Goal: Ask a question

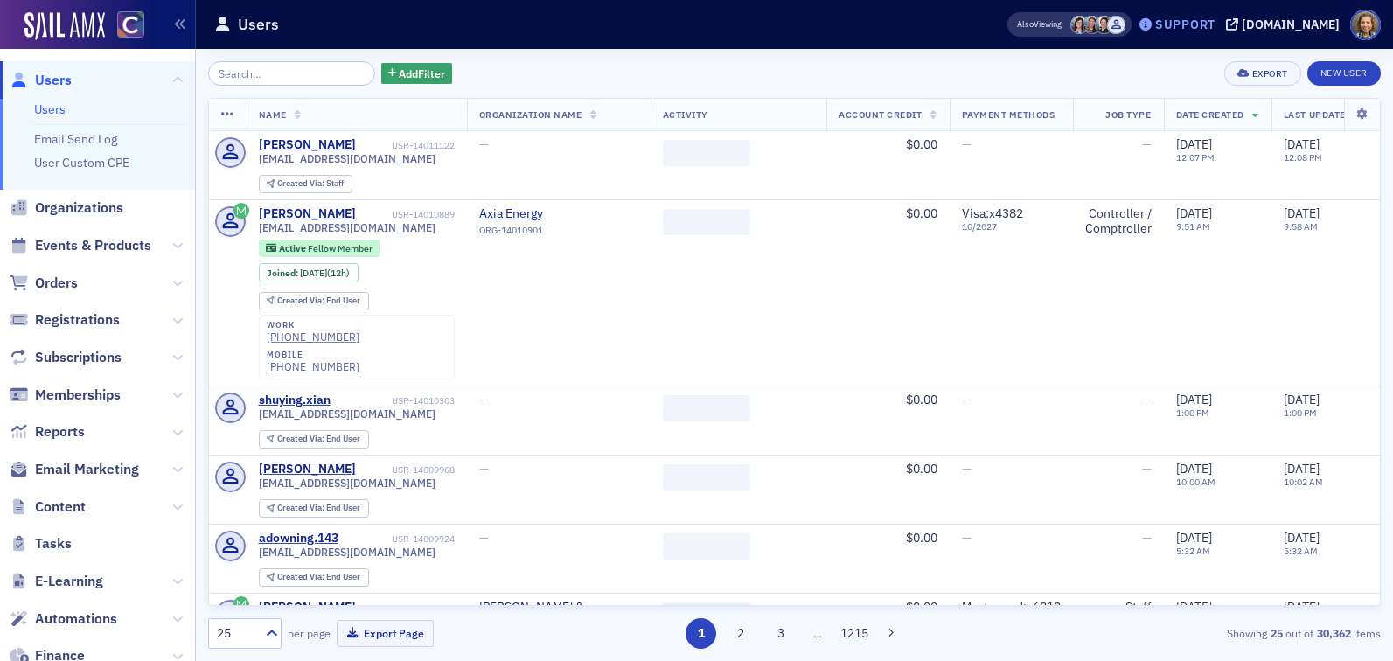
click at [1210, 36] on div "Support" at bounding box center [1177, 24] width 82 height 24
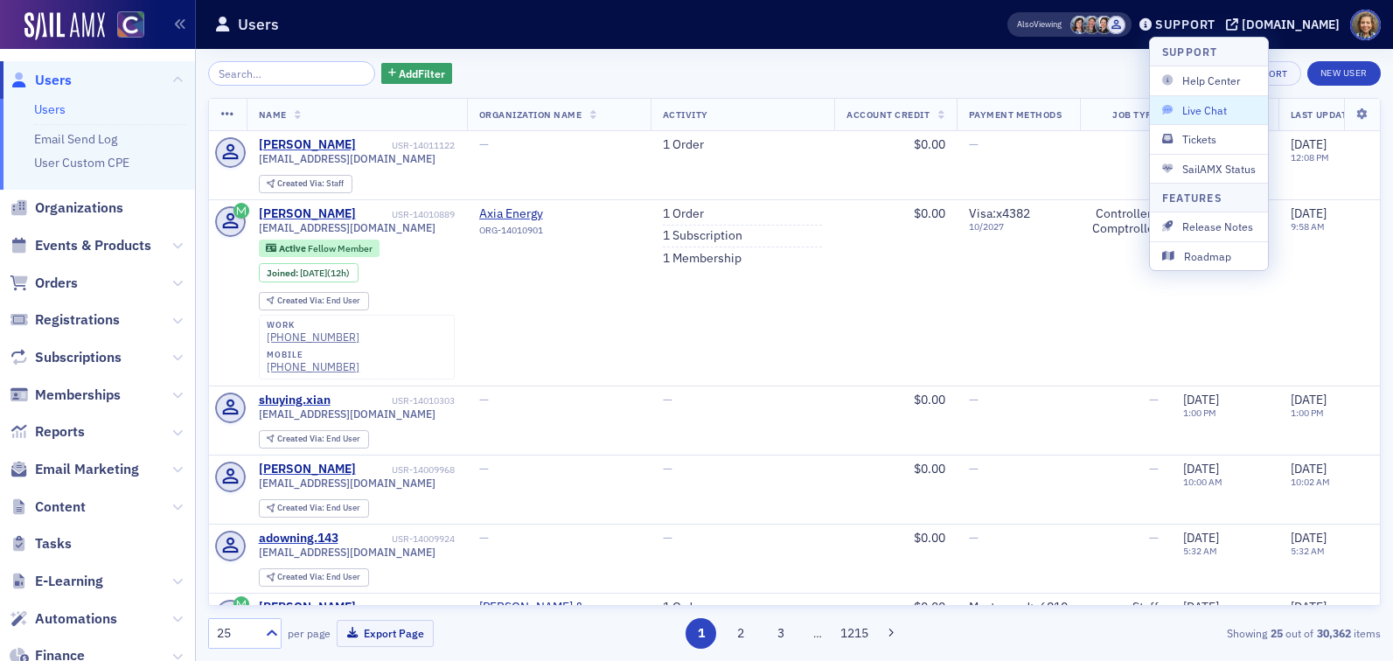
click at [1206, 112] on span "Live Chat" at bounding box center [1209, 110] width 94 height 16
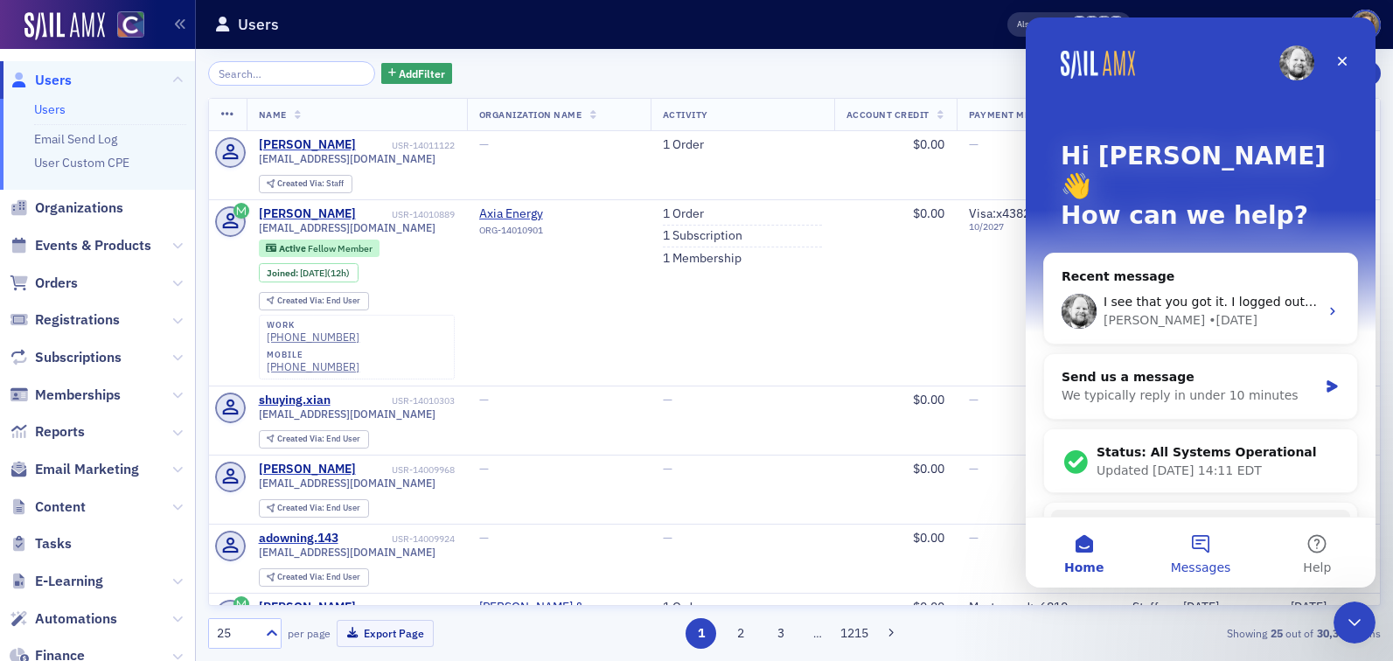
click at [1199, 540] on button "Messages" at bounding box center [1200, 553] width 116 height 70
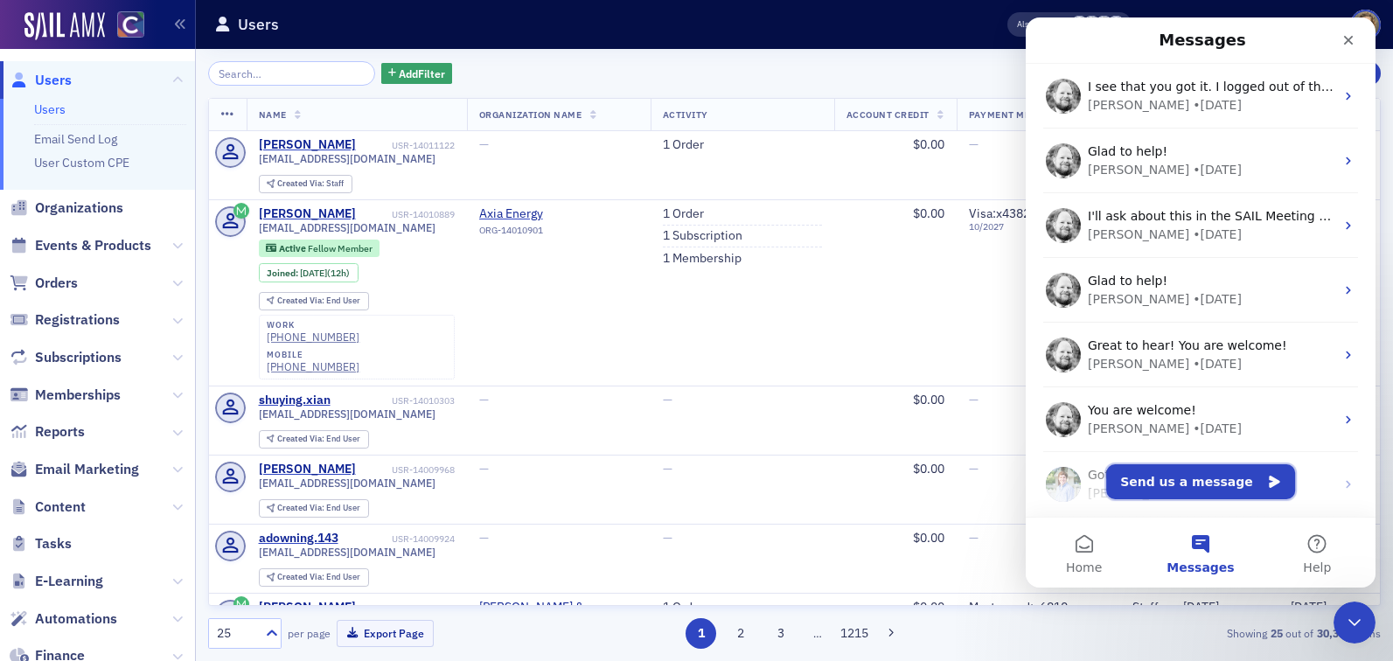
click at [1184, 475] on button "Send us a message" at bounding box center [1200, 481] width 189 height 35
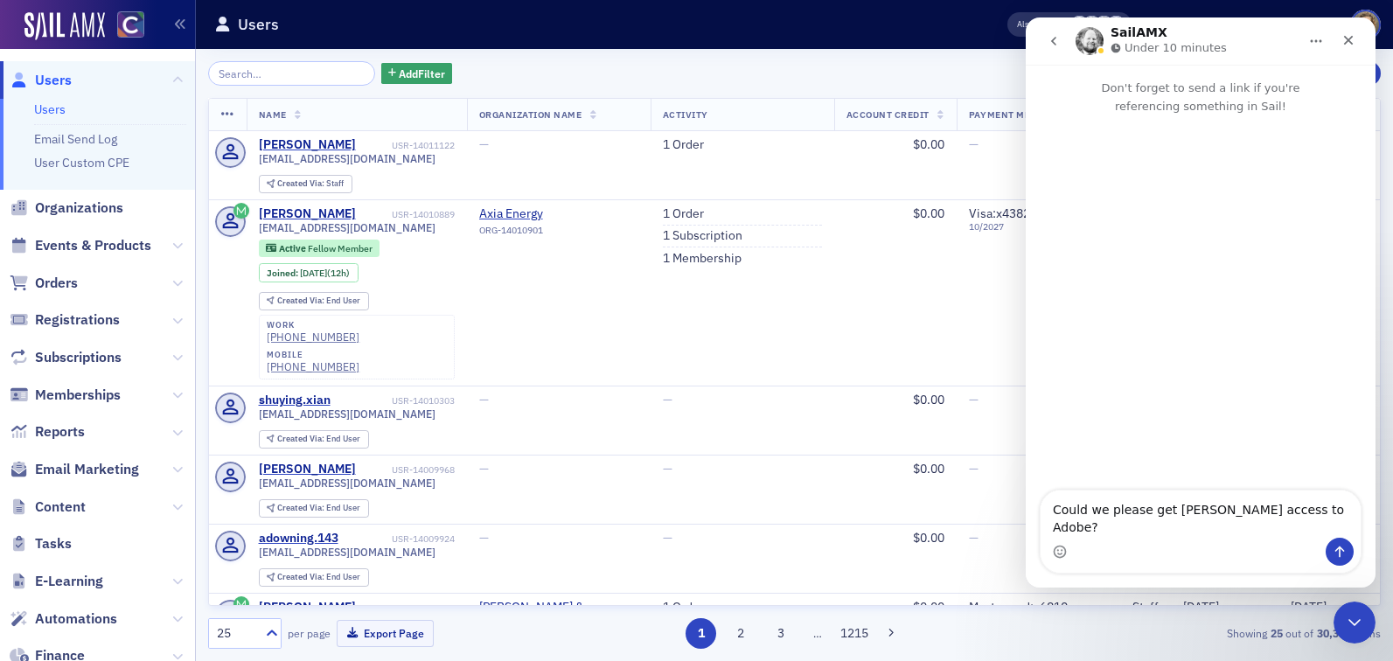
type textarea "Could we please get [PERSON_NAME] access to Adobe?"
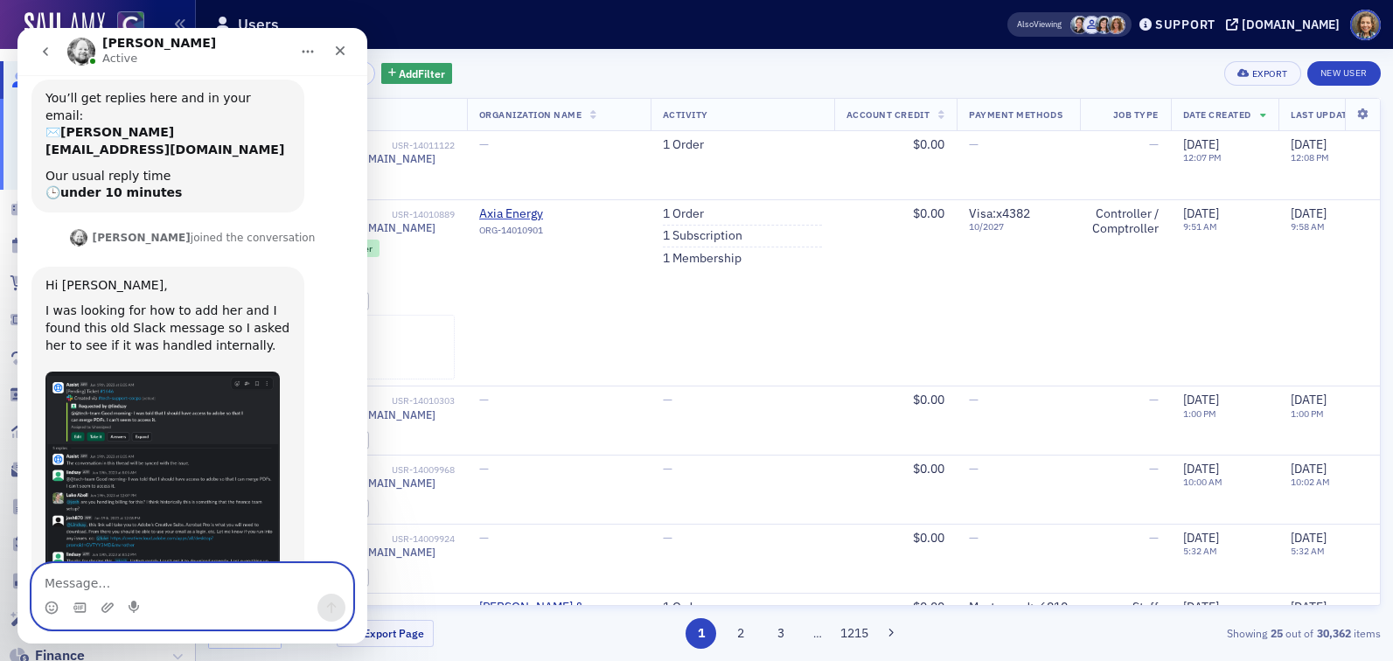
scroll to position [162, 0]
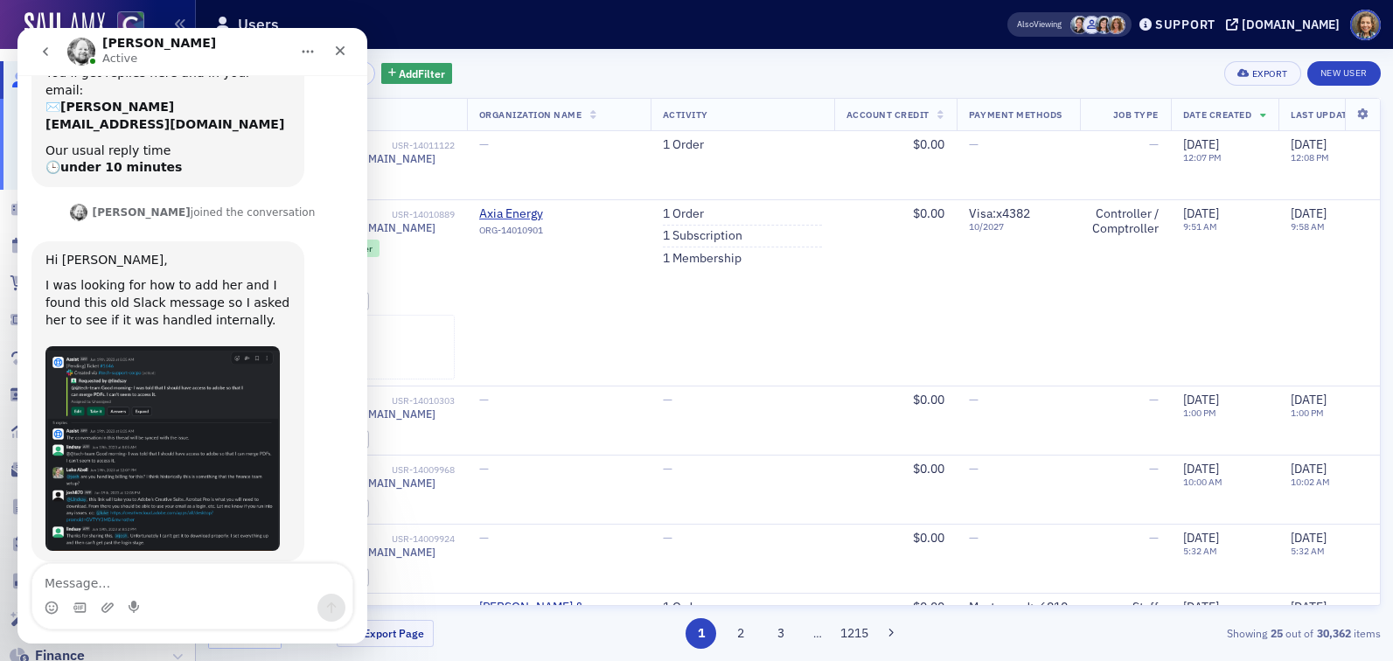
click at [144, 427] on img "Aidan says…" at bounding box center [162, 449] width 234 height 206
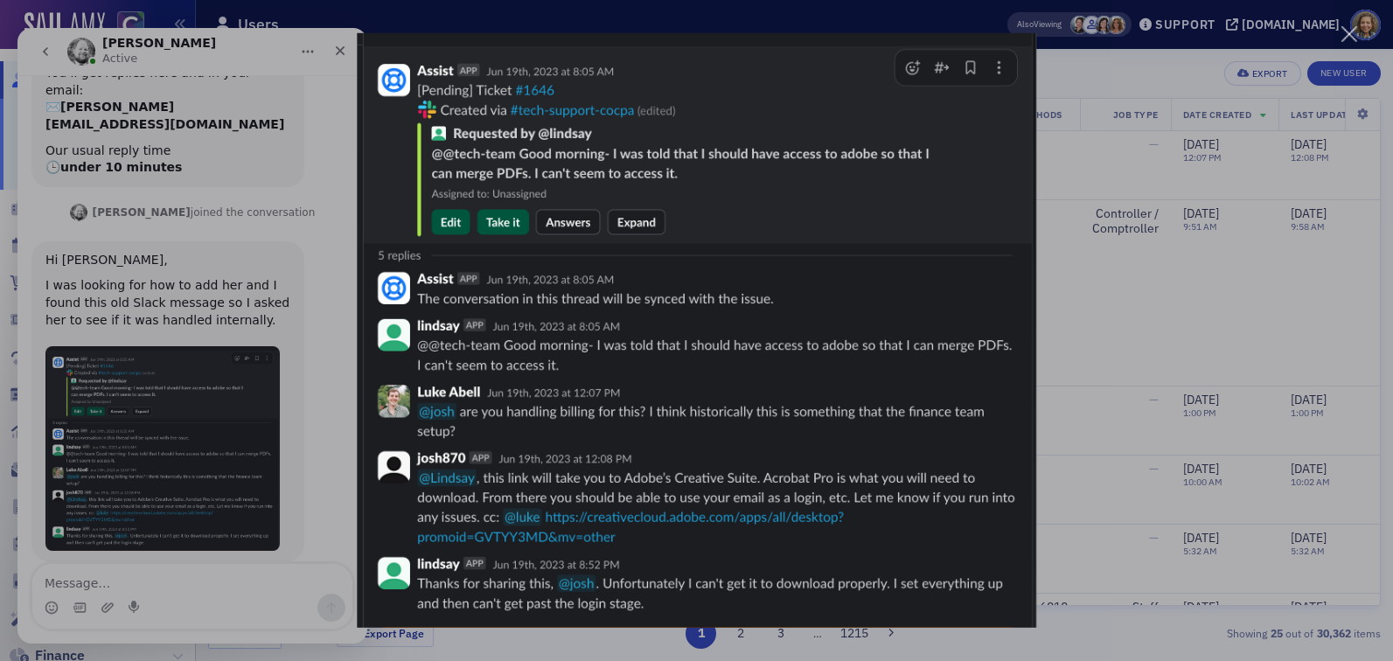
scroll to position [0, 0]
click at [584, 544] on img "Close" at bounding box center [696, 330] width 679 height 595
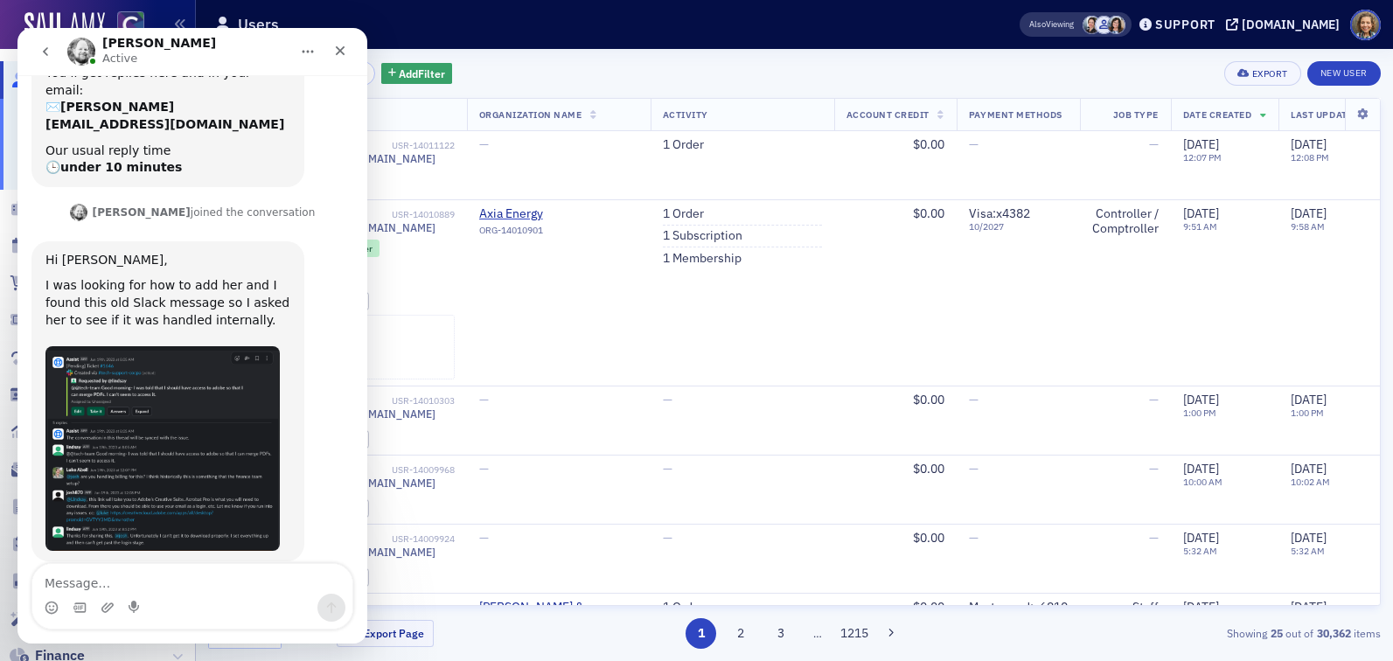
click at [182, 365] on img "Aidan says…" at bounding box center [162, 449] width 234 height 206
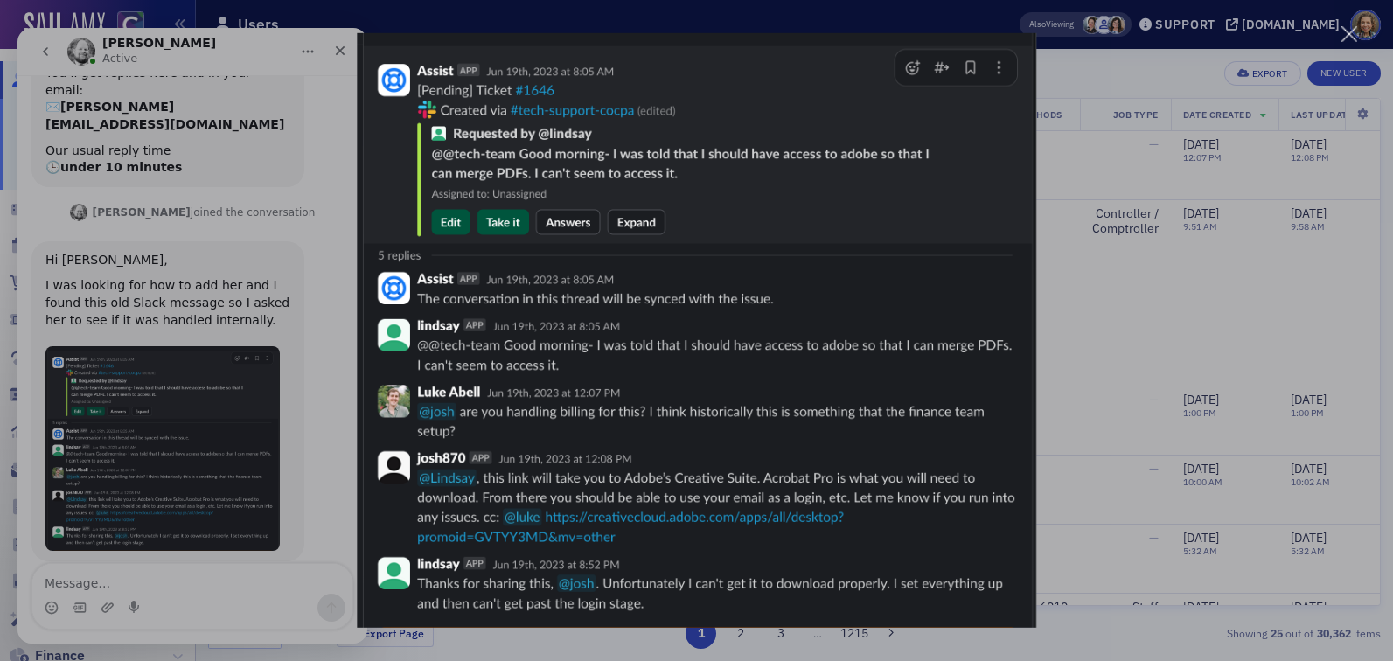
click at [608, 533] on img "Close" at bounding box center [696, 330] width 679 height 595
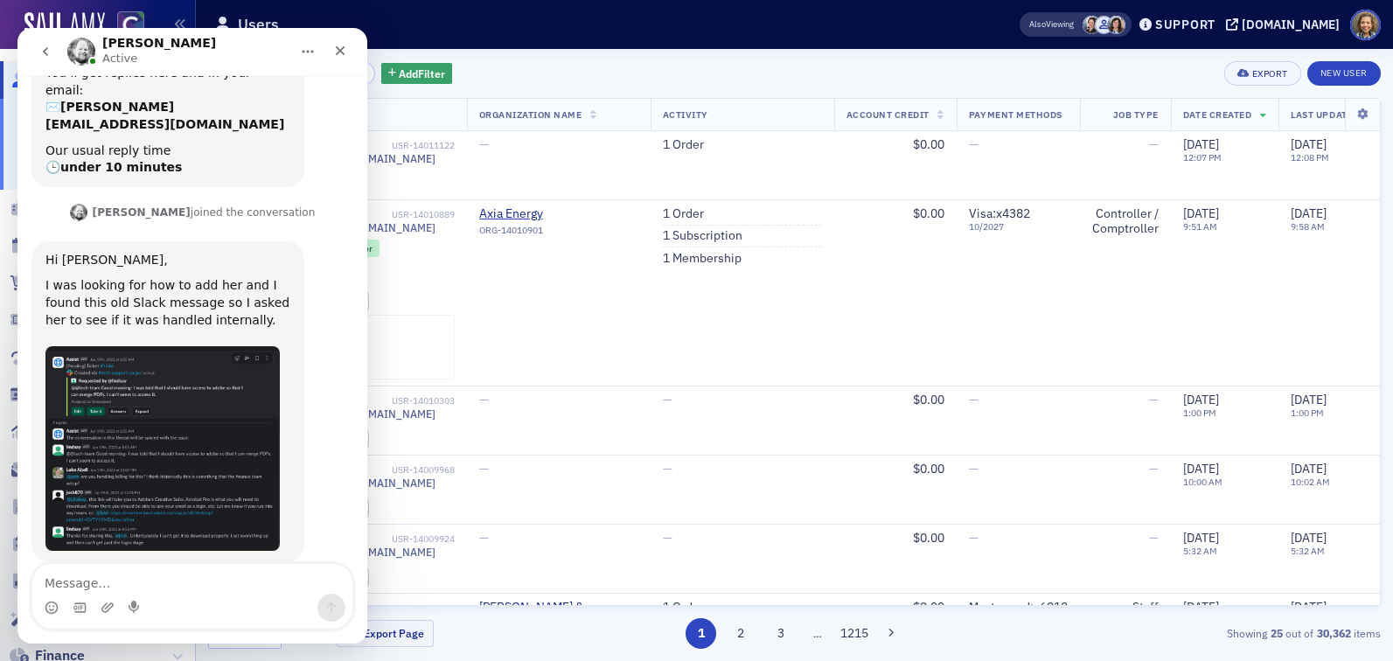
click at [608, 533] on td "—" at bounding box center [559, 558] width 184 height 69
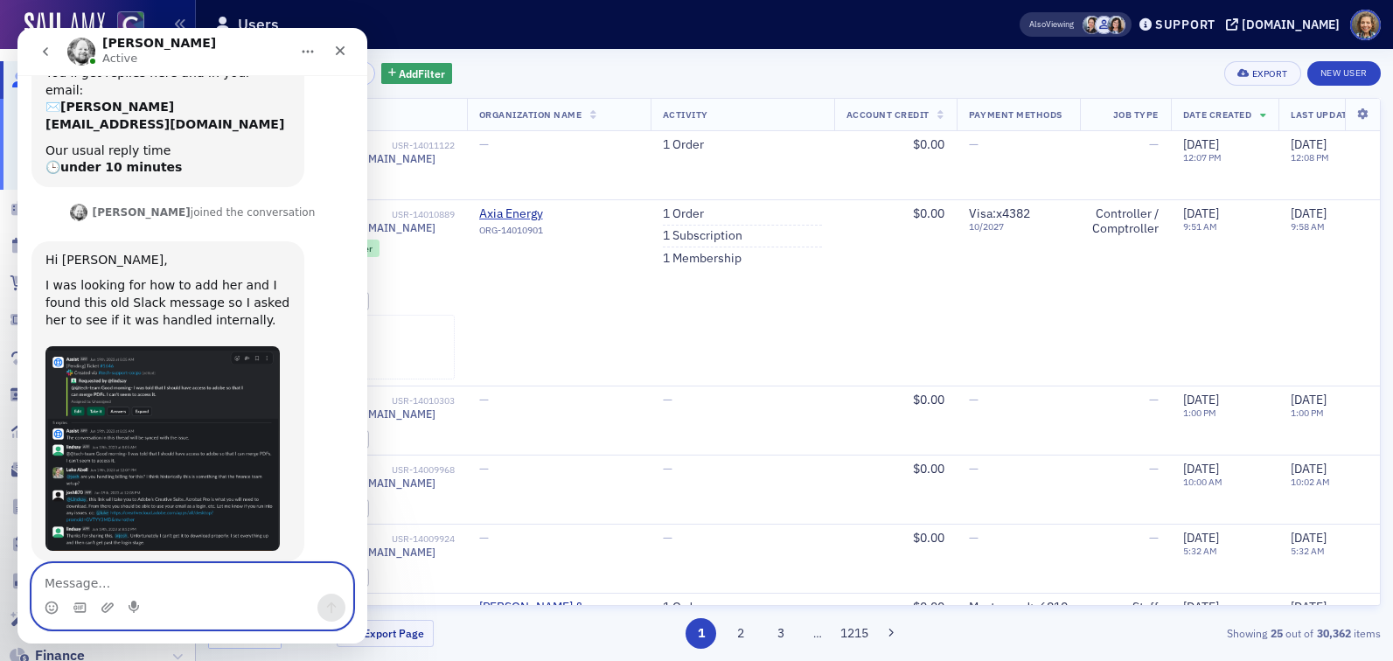
click at [132, 577] on textarea "Message…" at bounding box center [192, 579] width 320 height 30
type textarea "Got it. Thanks"
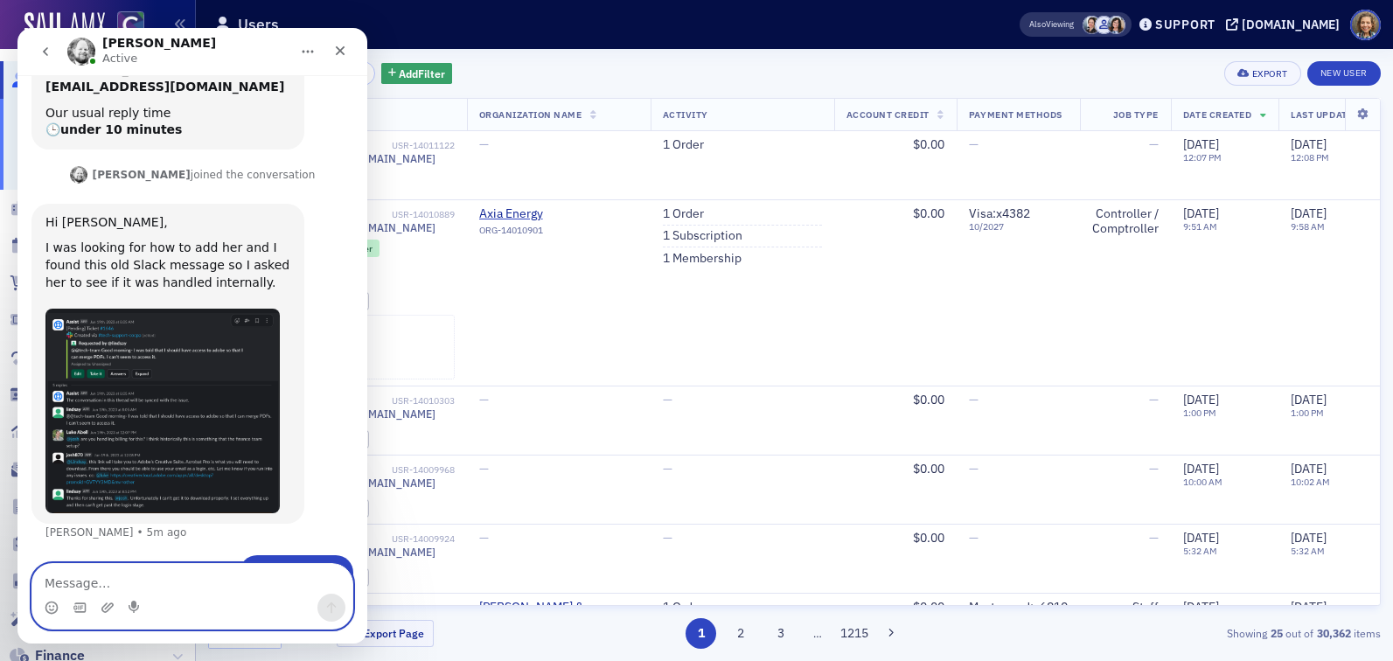
scroll to position [213, 0]
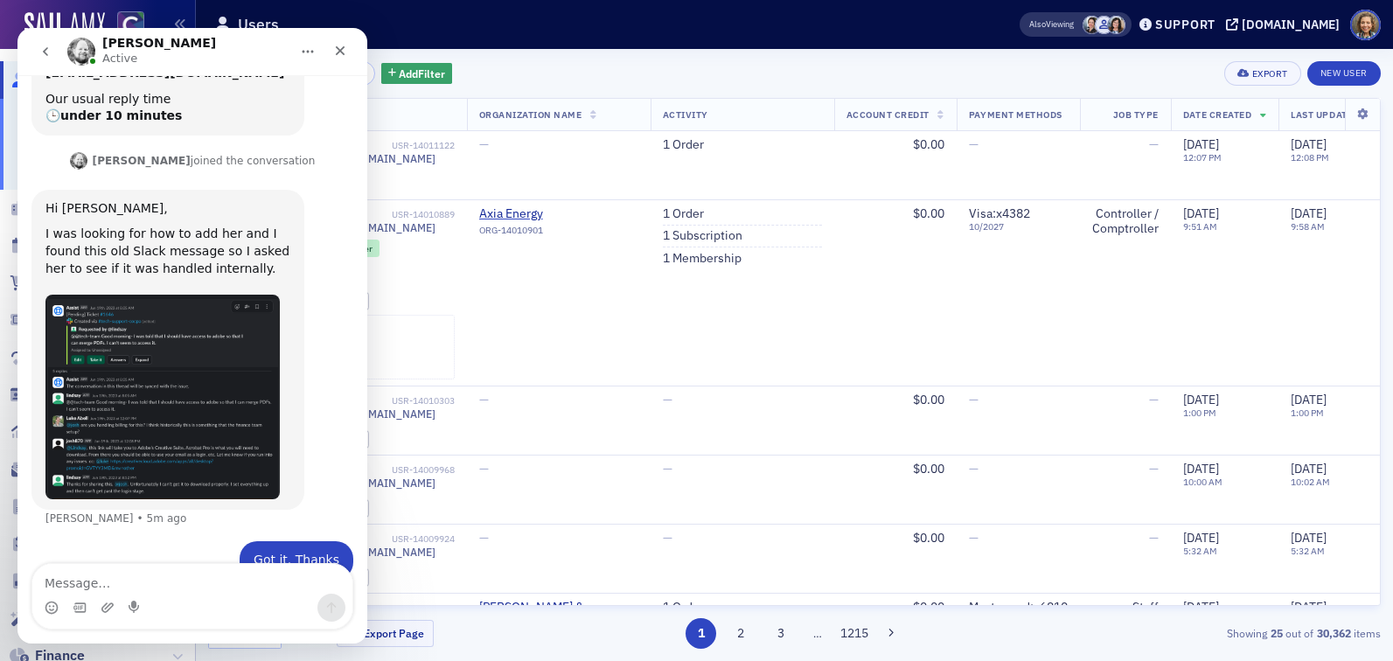
click at [178, 328] on img "Aidan says…" at bounding box center [162, 398] width 234 height 206
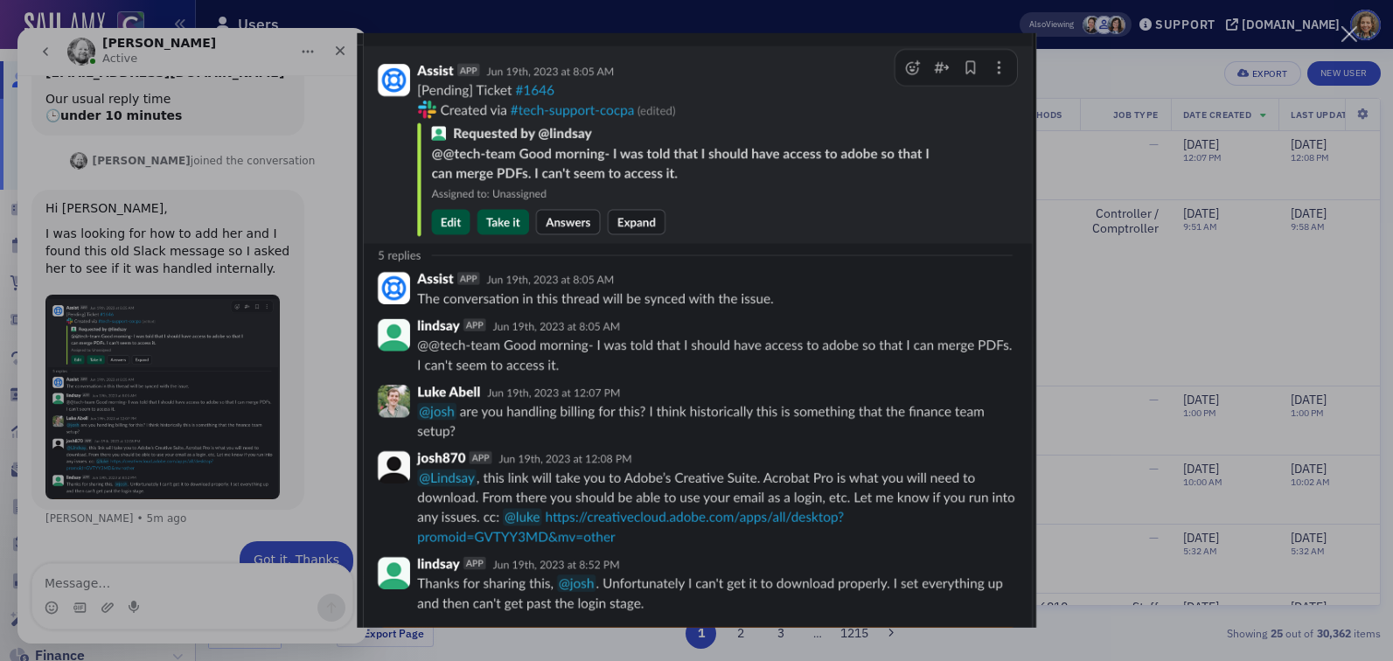
scroll to position [0, 0]
